Goal: Task Accomplishment & Management: Use online tool/utility

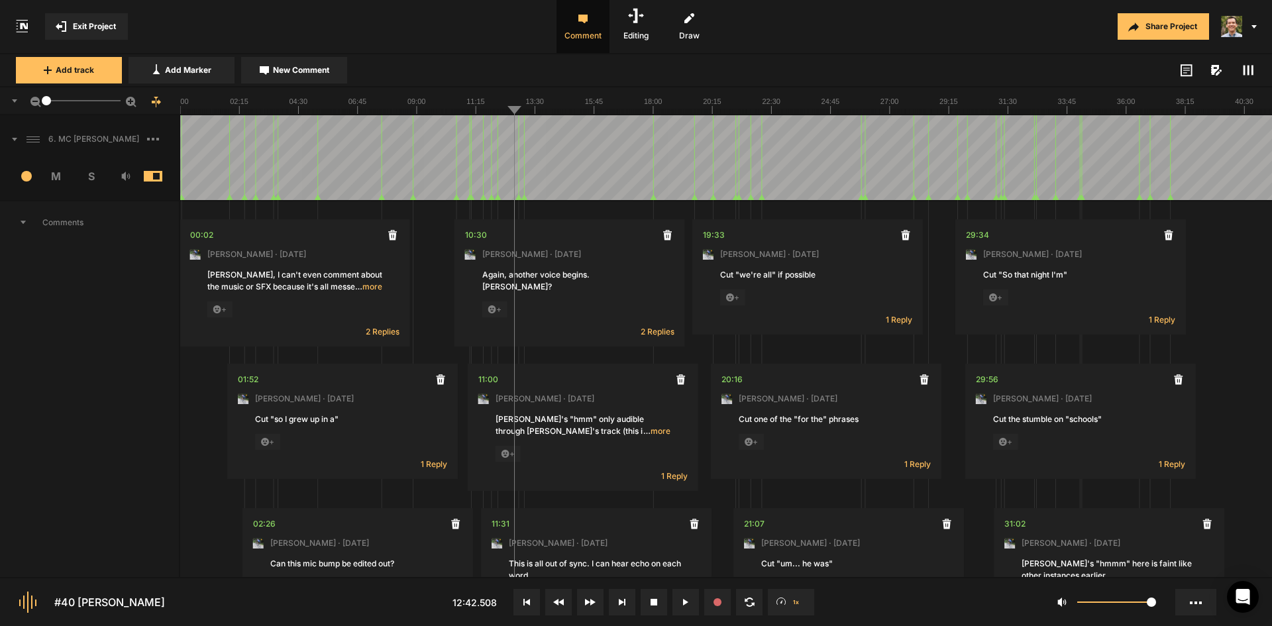
scroll to position [596, 0]
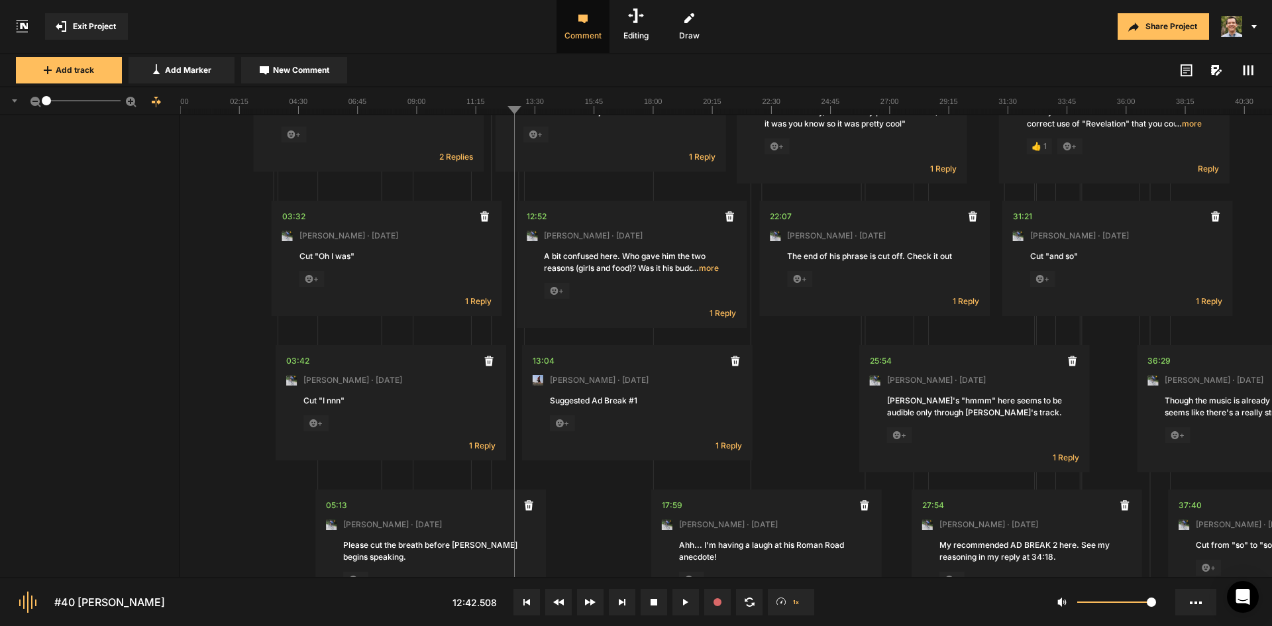
click at [926, 107] on rect at bounding box center [726, 100] width 1092 height 26
click at [939, 62] on div at bounding box center [1070, 70] width 372 height 16
click at [625, 610] on button at bounding box center [622, 602] width 26 height 26
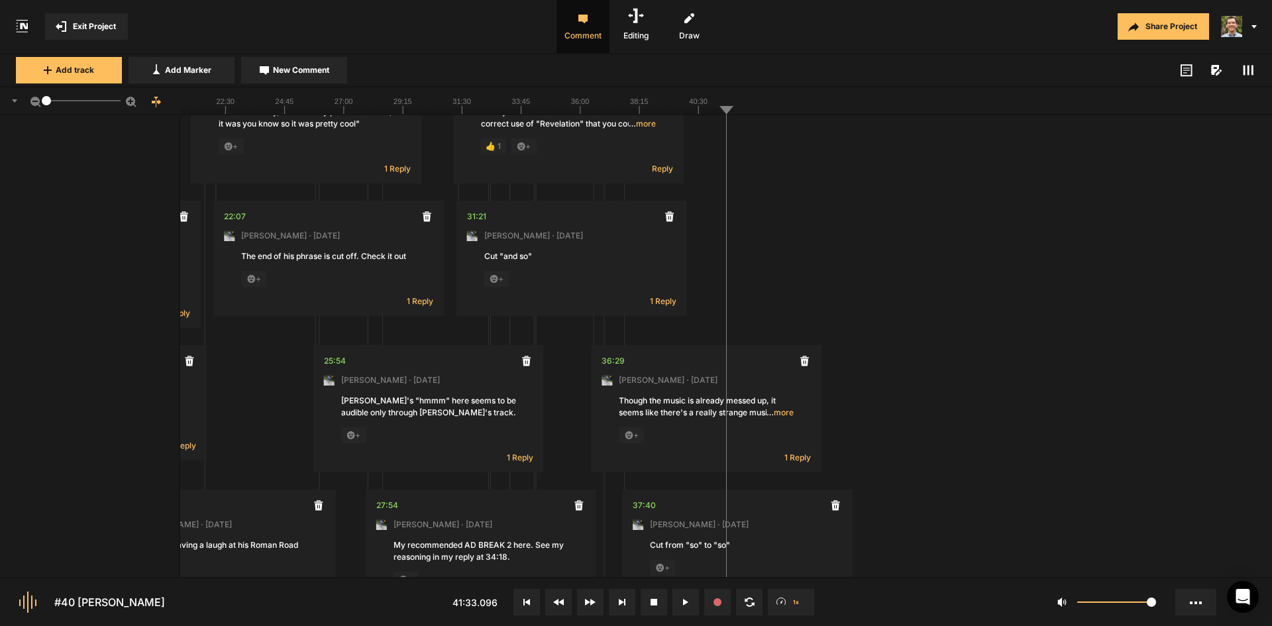
click at [222, 107] on rect at bounding box center [180, 100] width 1092 height 26
click at [300, 109] on line at bounding box center [300, 111] width 0 height 5
click at [328, 107] on rect at bounding box center [180, 100] width 1092 height 26
click at [338, 108] on rect at bounding box center [180, 100] width 1092 height 26
click at [373, 103] on rect at bounding box center [180, 100] width 1092 height 26
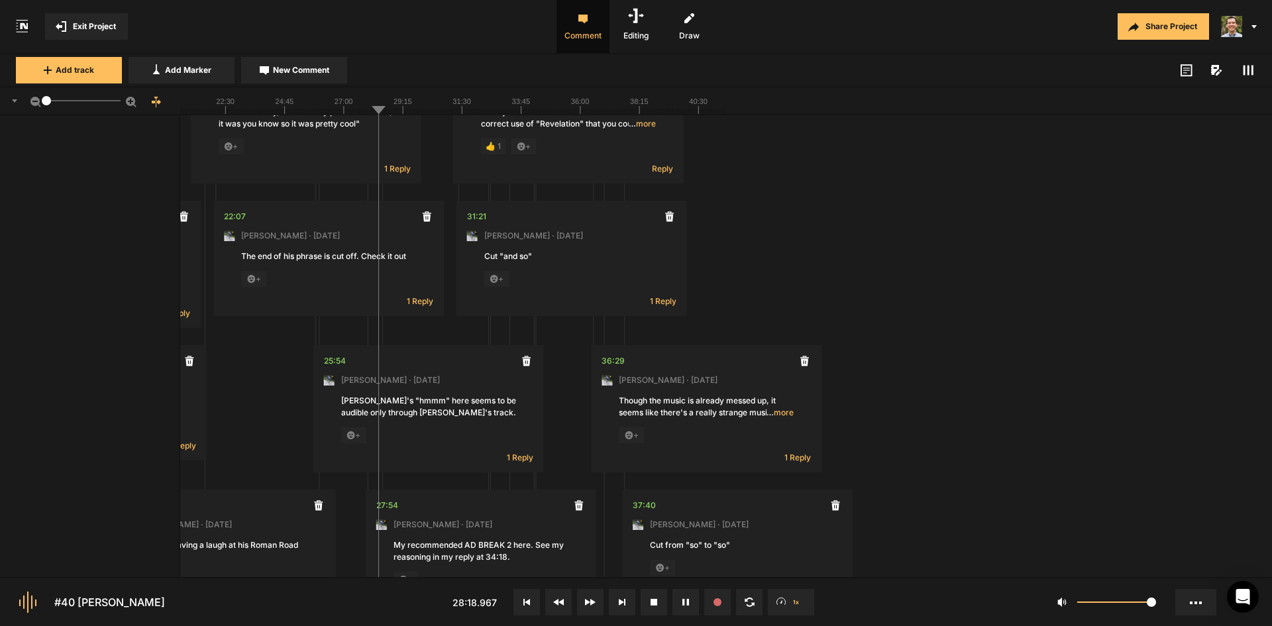
click at [380, 113] on line at bounding box center [380, 111] width 0 height 5
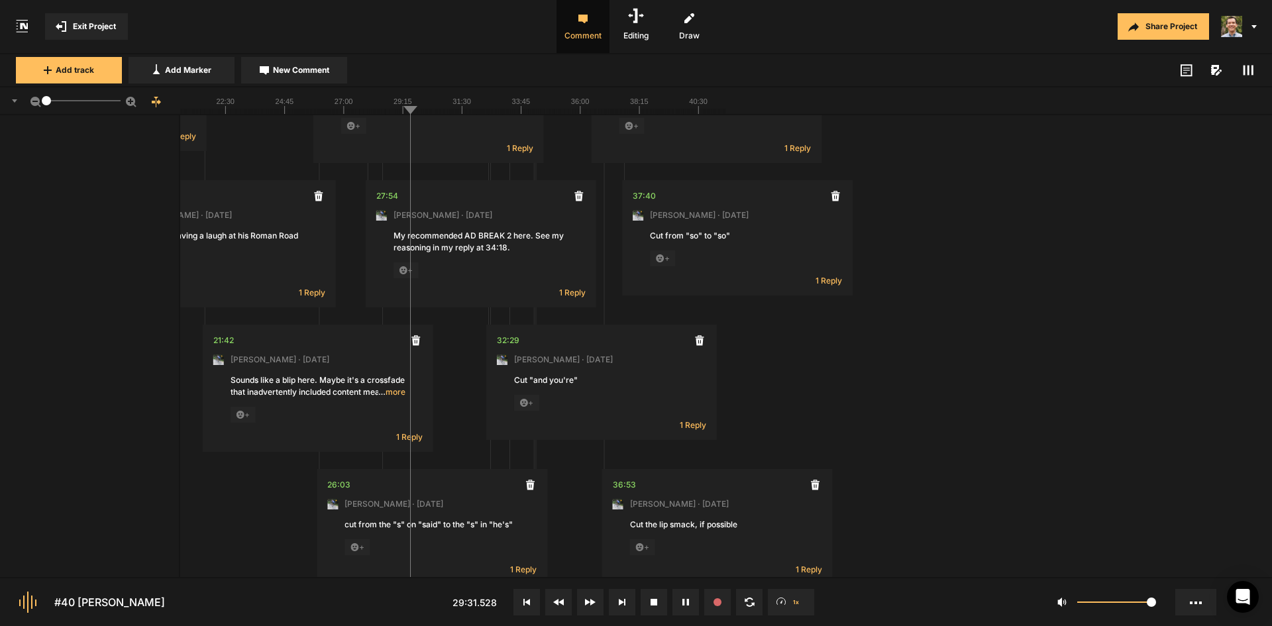
scroll to position [994, 0]
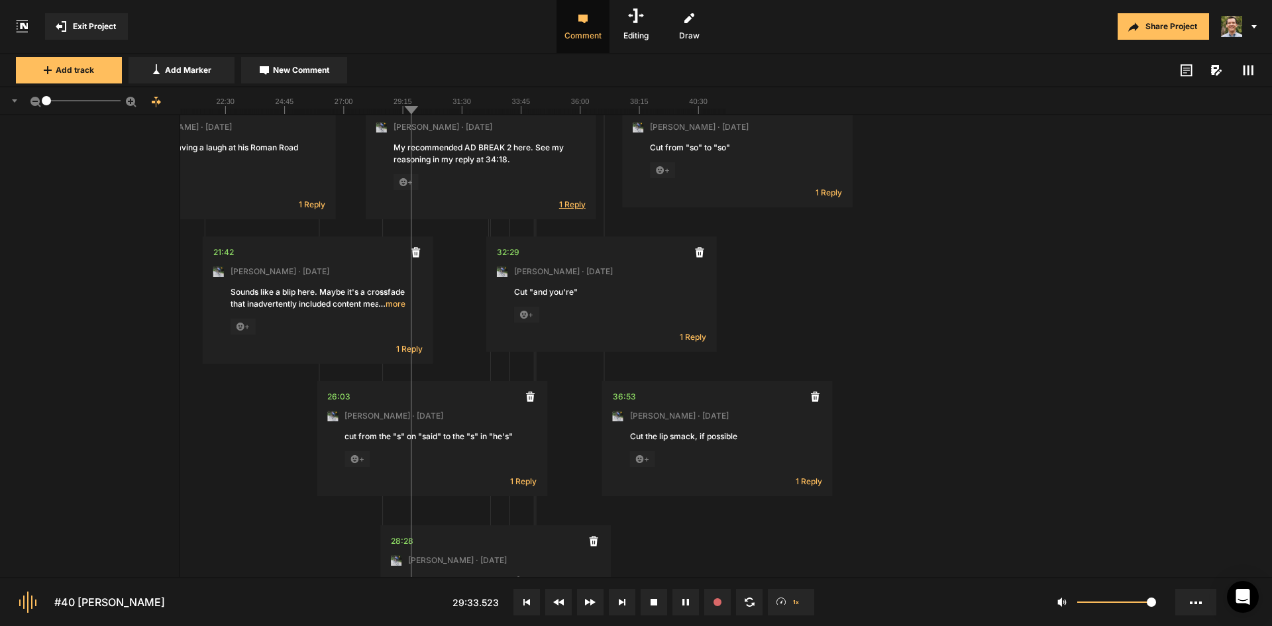
click at [580, 205] on span "1 Reply" at bounding box center [572, 204] width 26 height 11
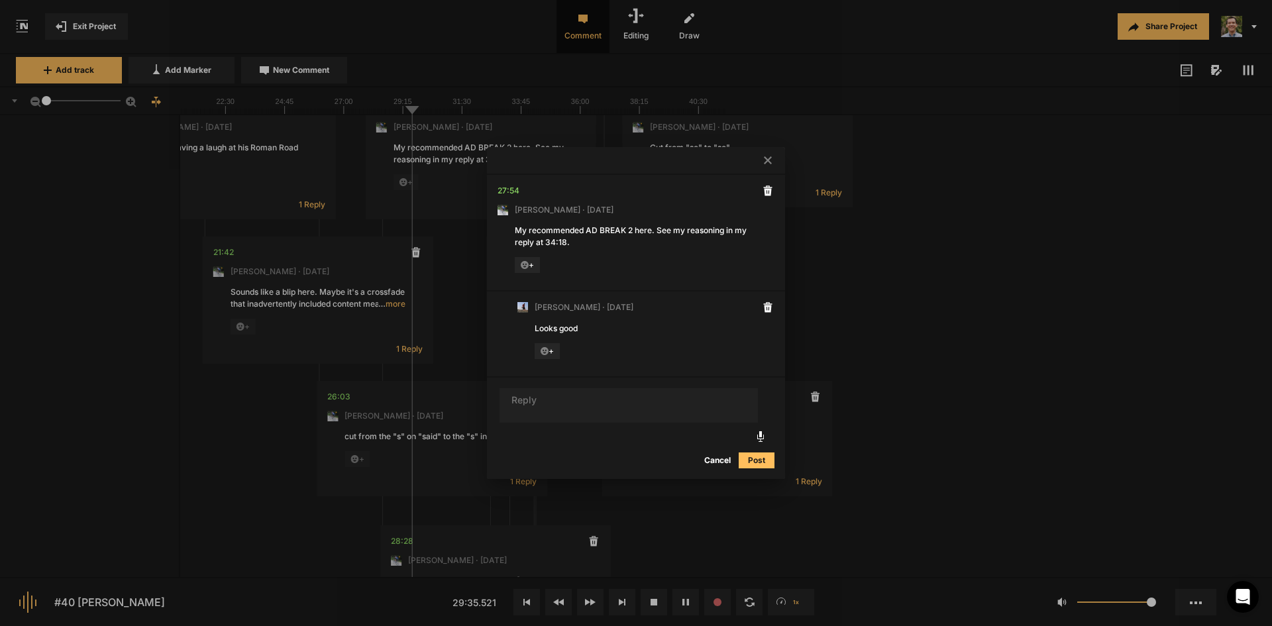
click at [768, 162] on icon at bounding box center [768, 160] width 8 height 8
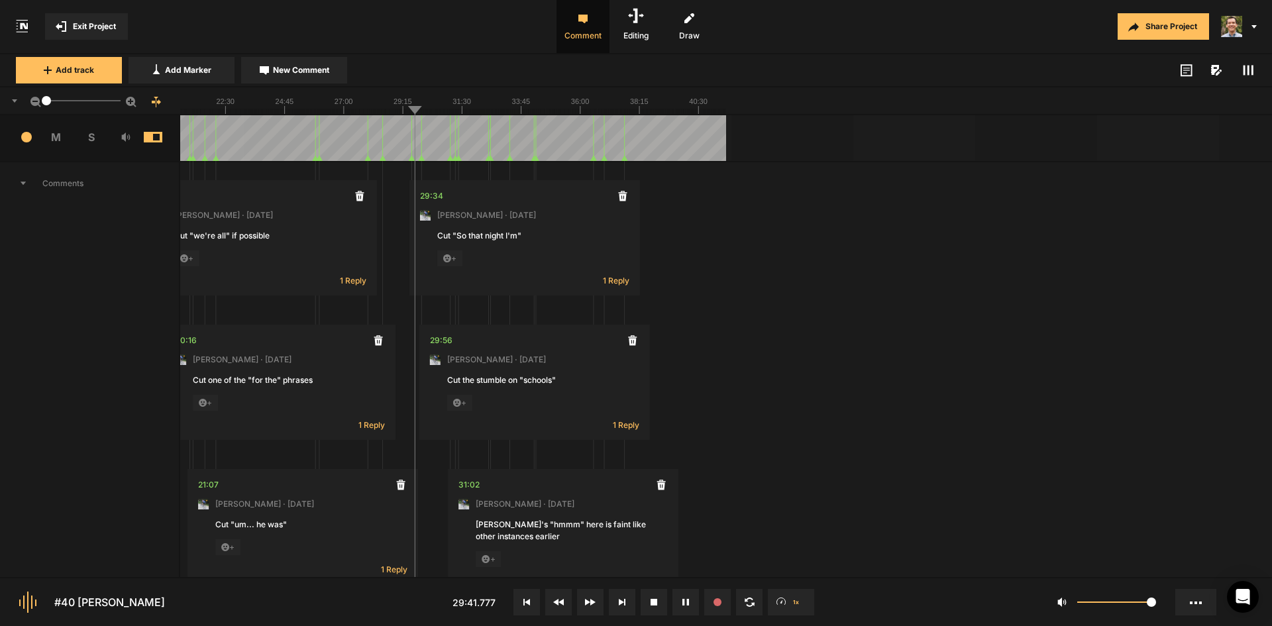
scroll to position [0, 0]
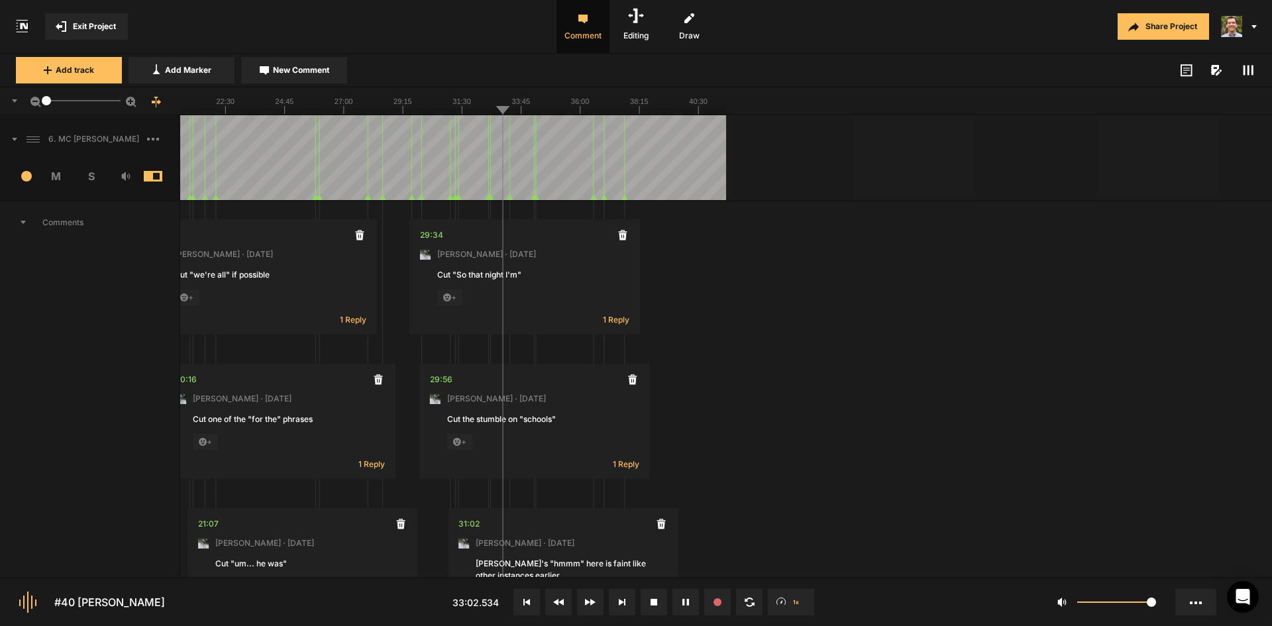
click at [675, 110] on line at bounding box center [675, 111] width 0 height 5
click at [684, 606] on button at bounding box center [685, 602] width 26 height 26
